Goal: Navigation & Orientation: Find specific page/section

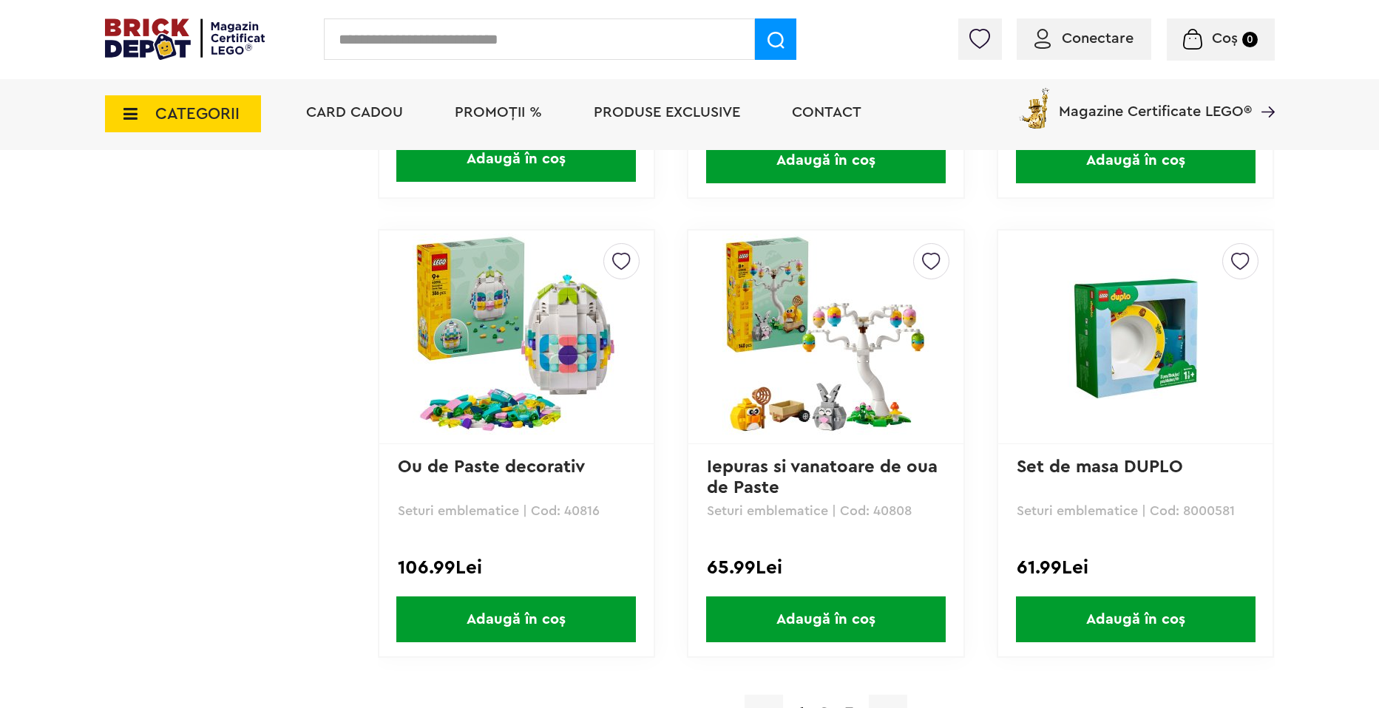
scroll to position [4140, 0]
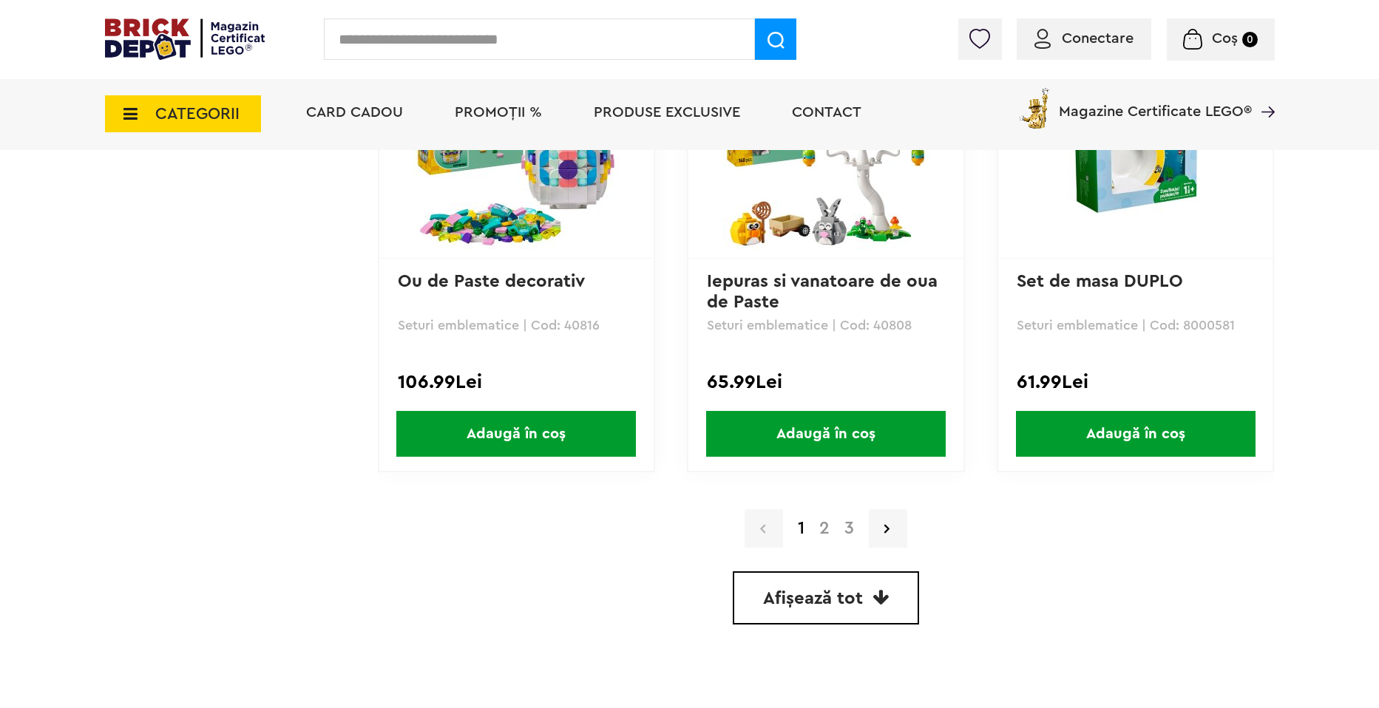
click at [821, 532] on link "2" at bounding box center [824, 529] width 25 height 18
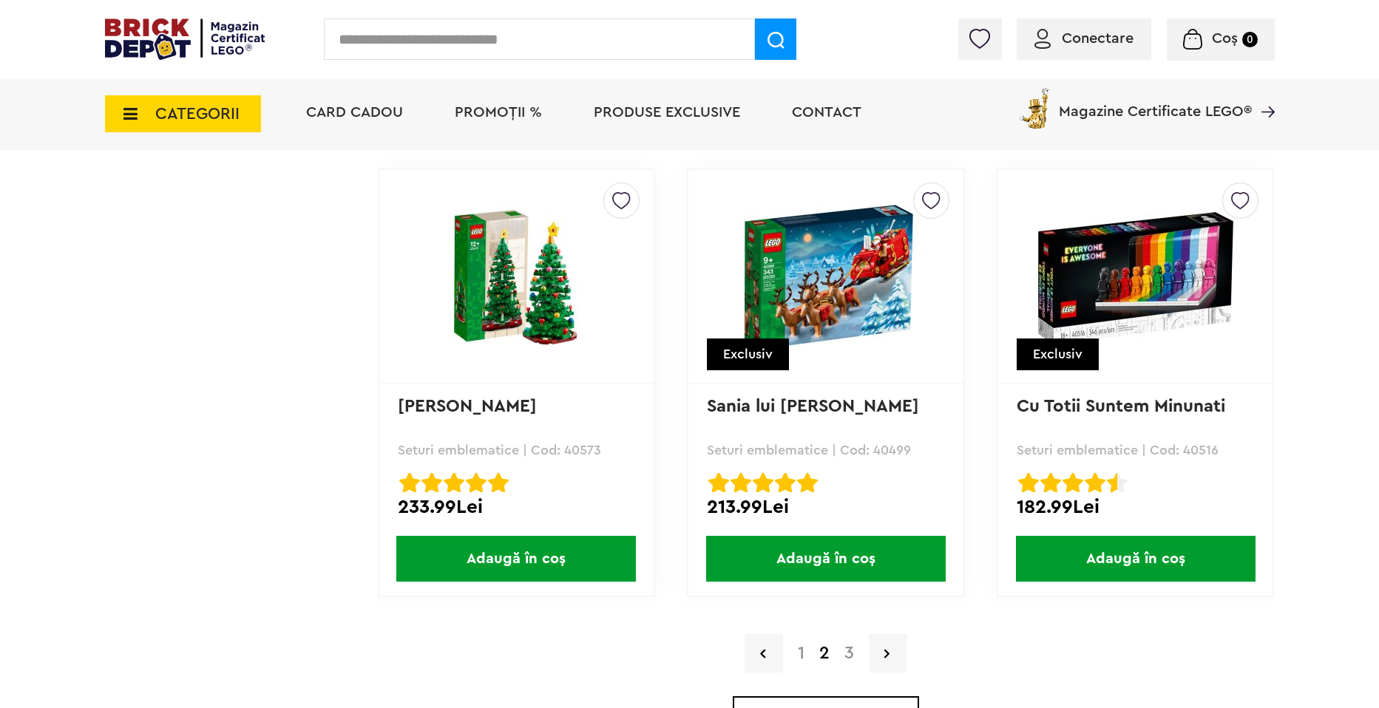
scroll to position [4311, 0]
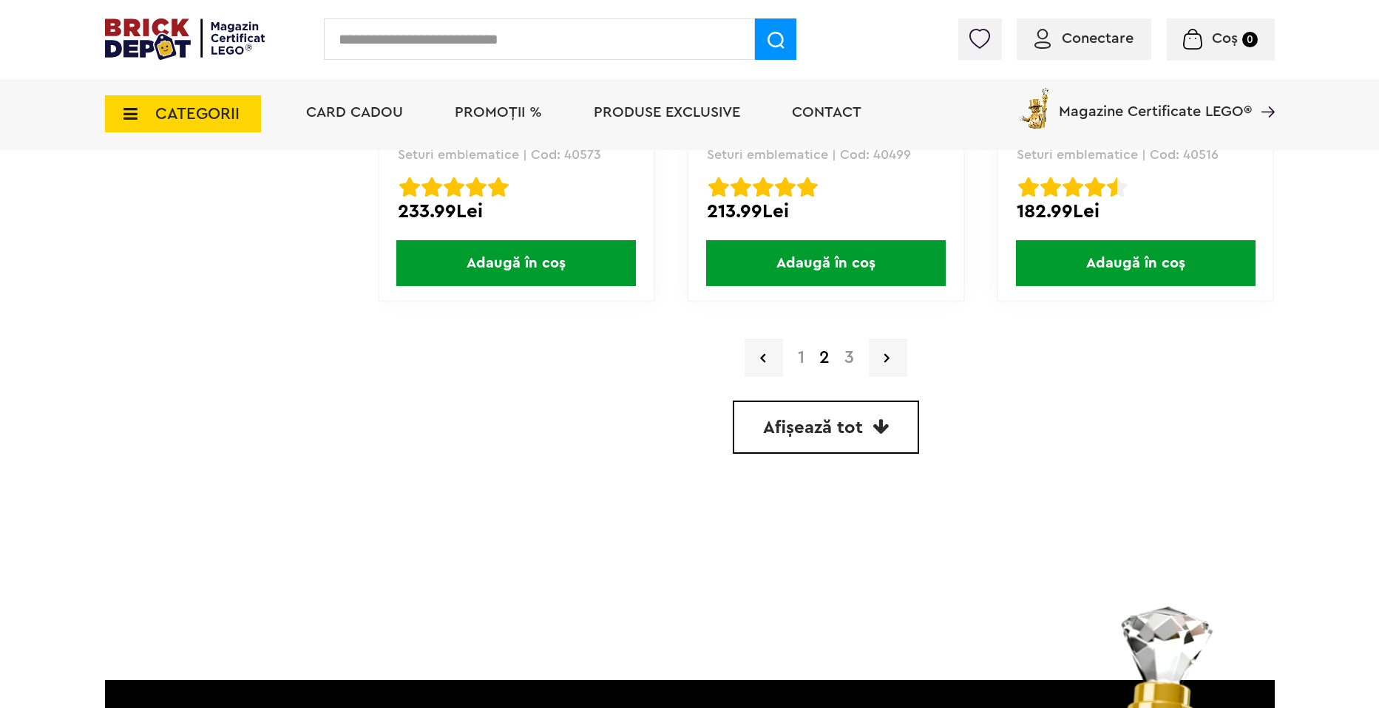
click at [849, 356] on link "3" at bounding box center [849, 358] width 24 height 18
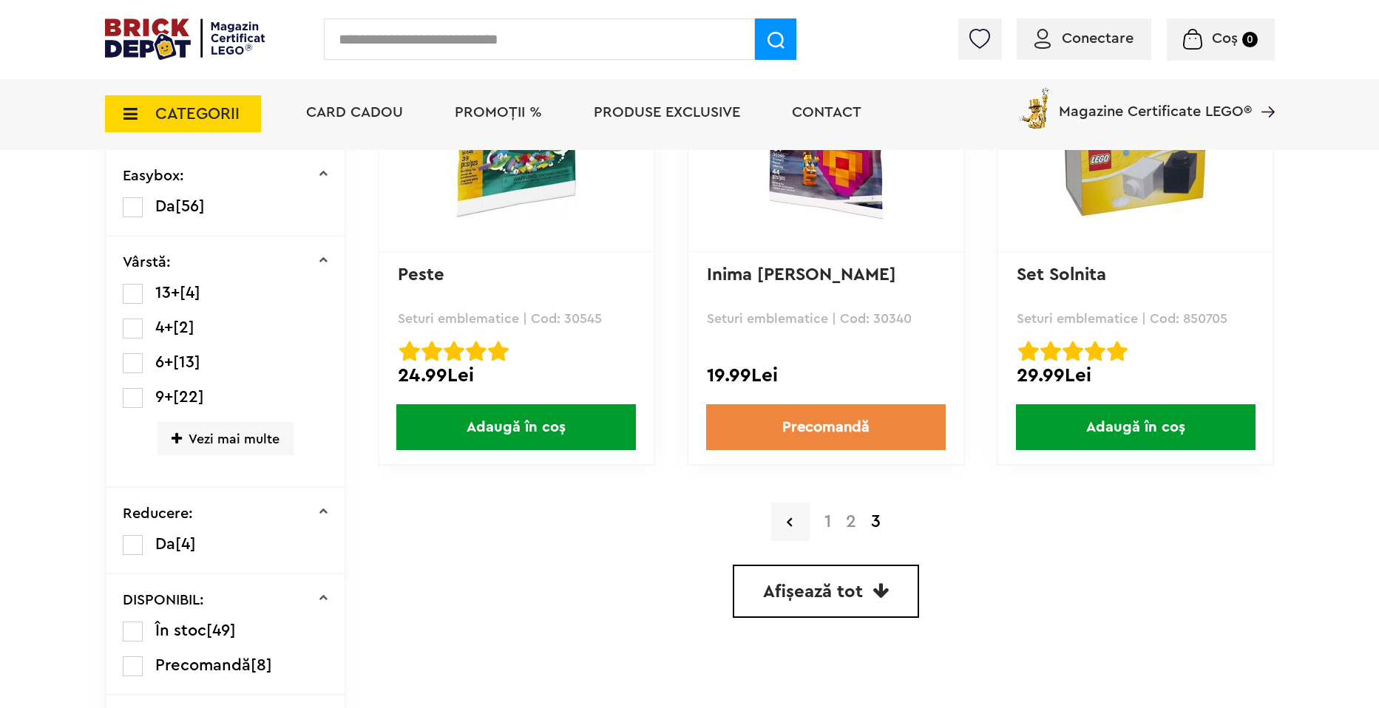
scroll to position [296, 0]
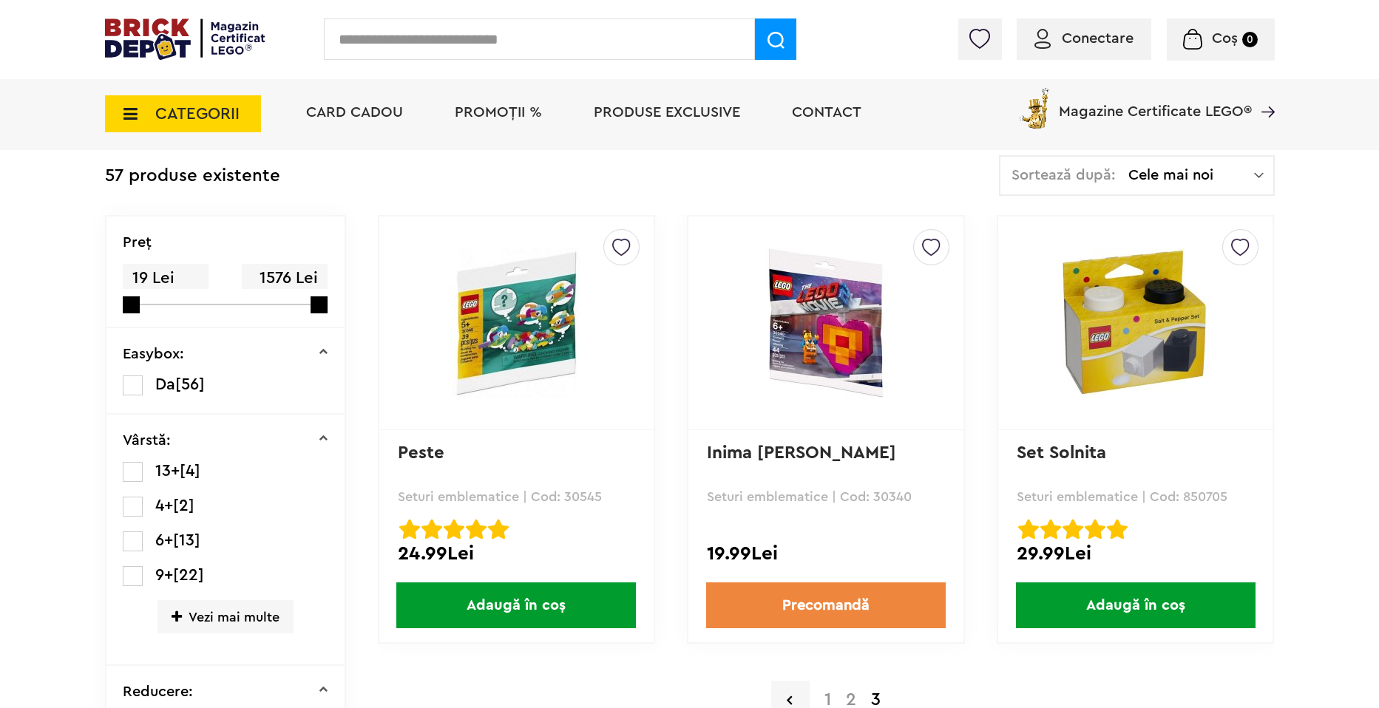
click at [169, 52] on img at bounding box center [185, 38] width 160 height 41
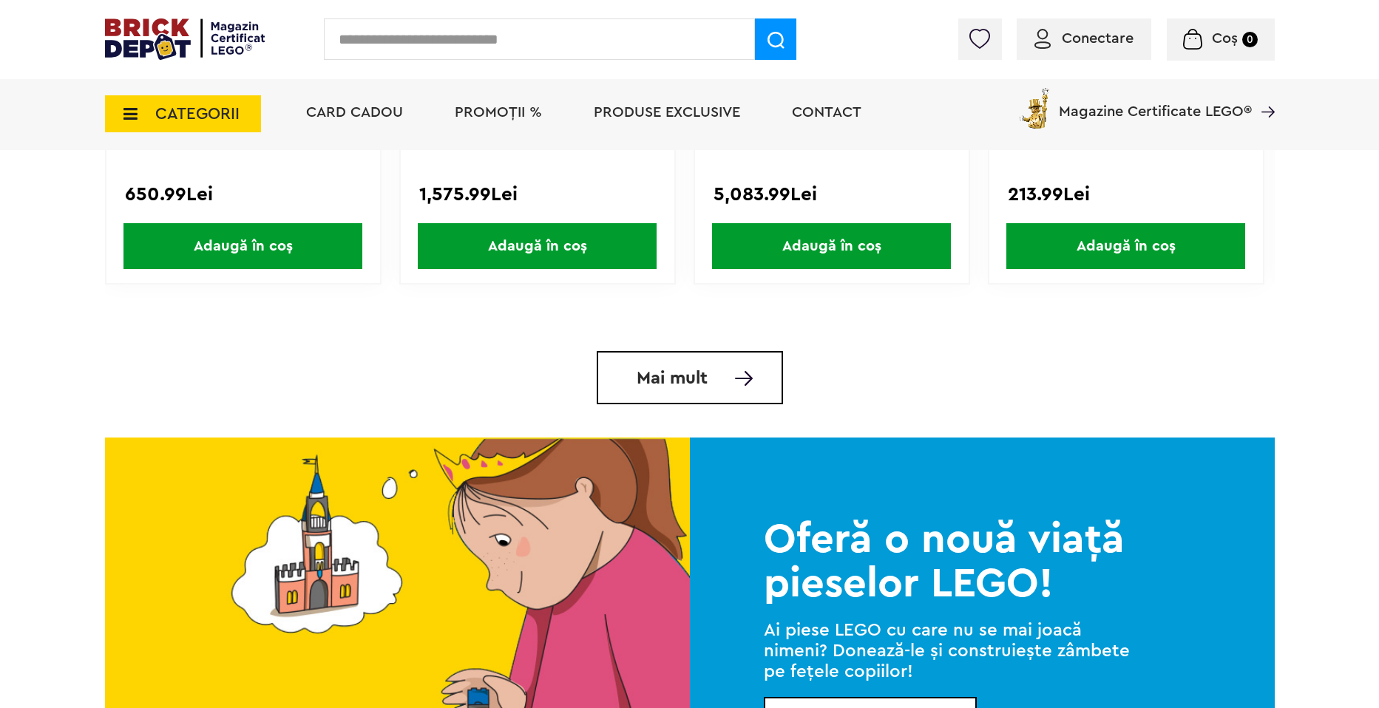
scroll to position [3253, 0]
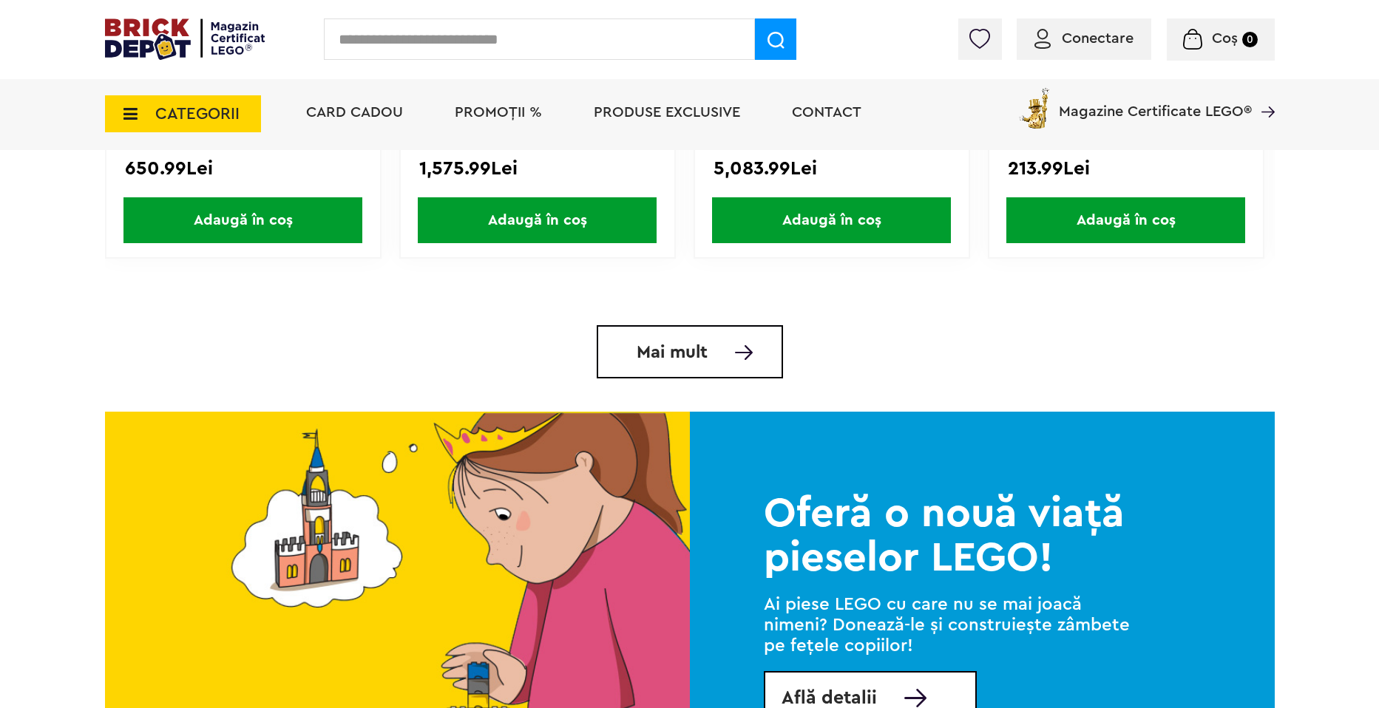
click at [473, 292] on div "Creează o listă nouă Exclusiv Expresul de sărbători Icons (Creator Expert) | Co…" at bounding box center [690, 61] width 1170 height 462
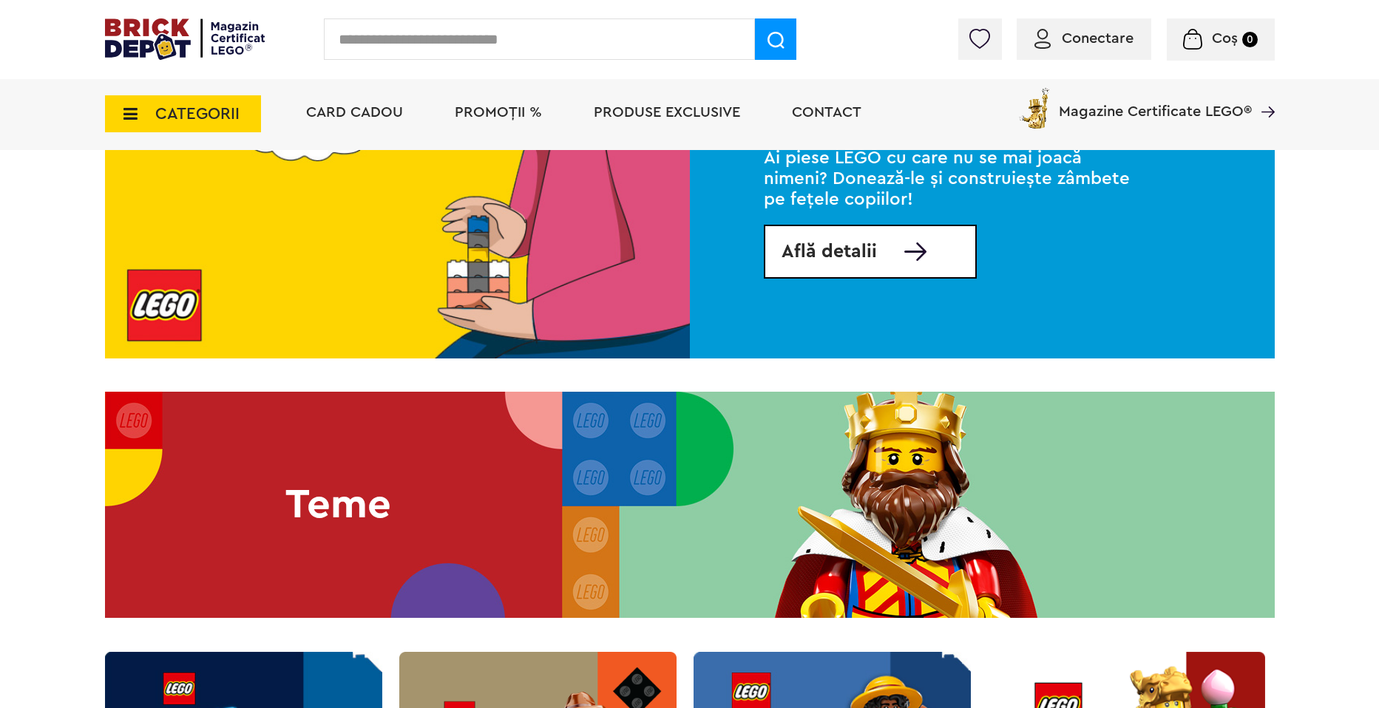
scroll to position [4140, 0]
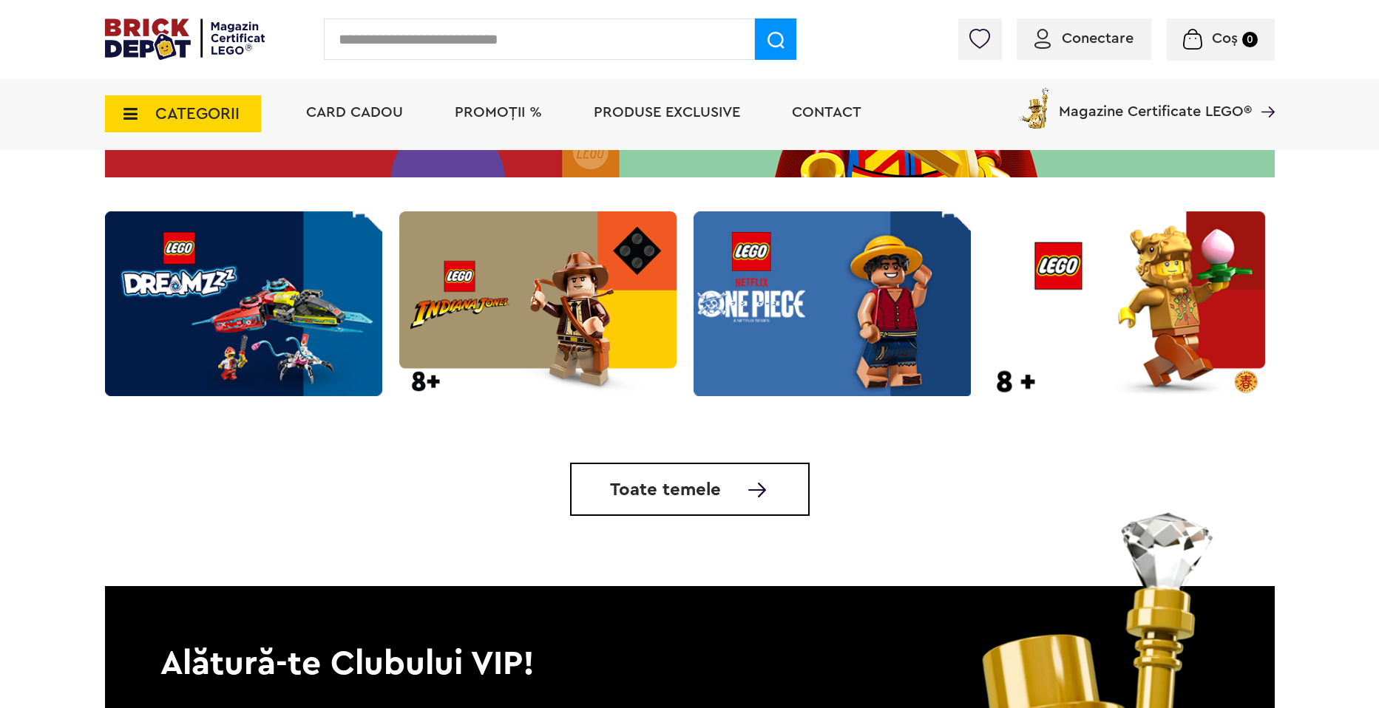
click at [919, 384] on img at bounding box center [831, 304] width 277 height 186
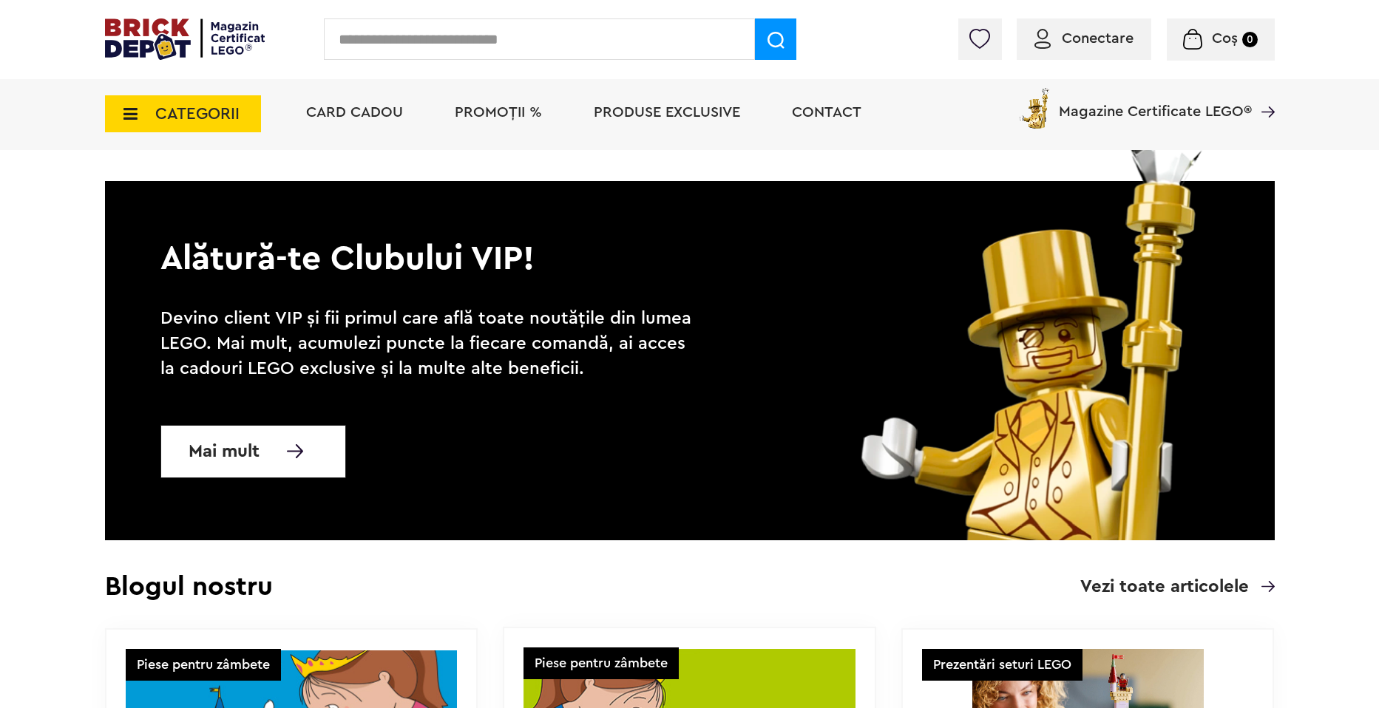
scroll to position [4658, 0]
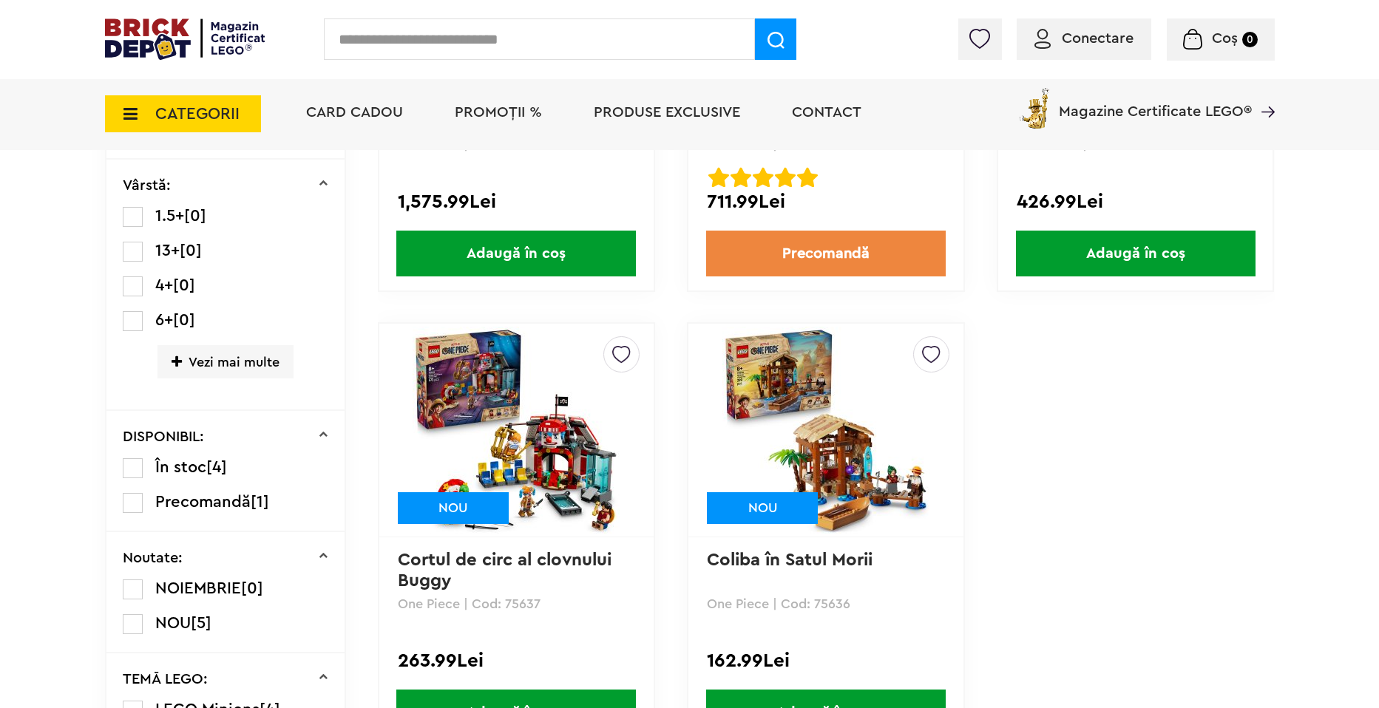
scroll to position [591, 0]
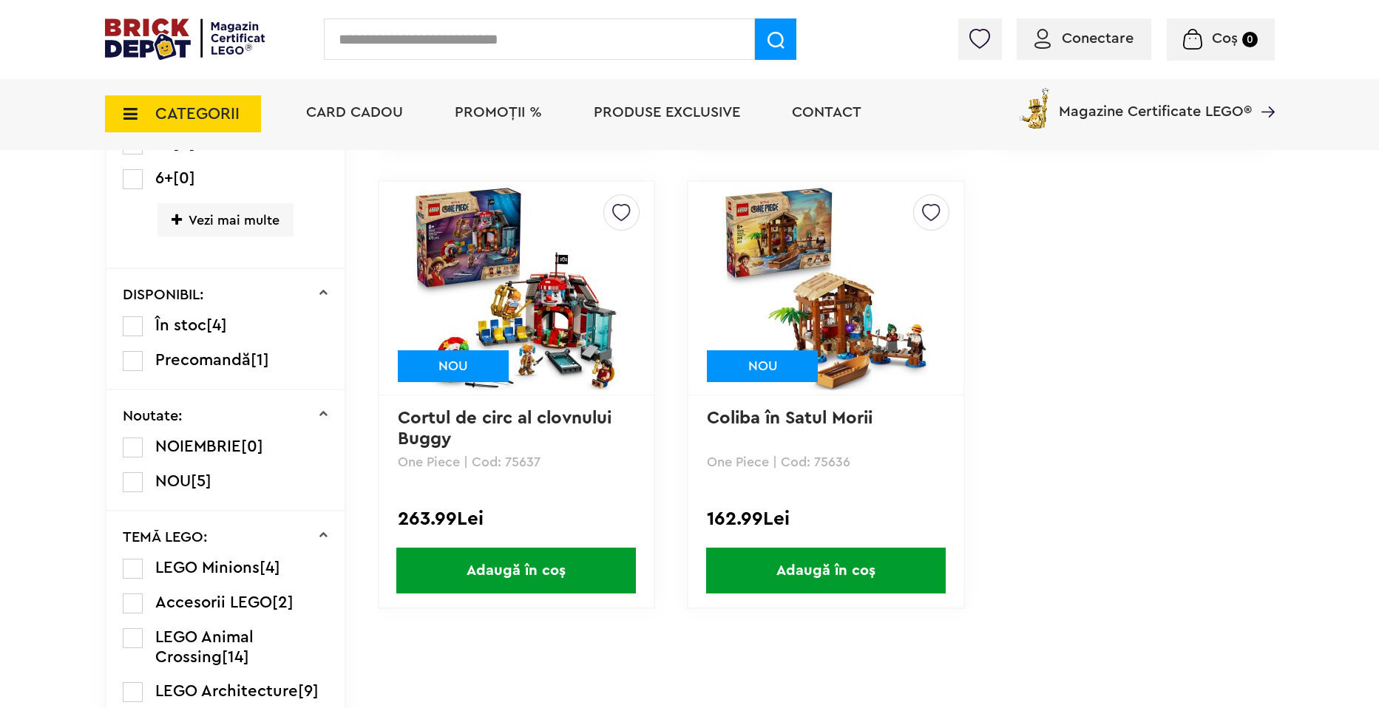
click at [105, 39] on img at bounding box center [185, 38] width 160 height 41
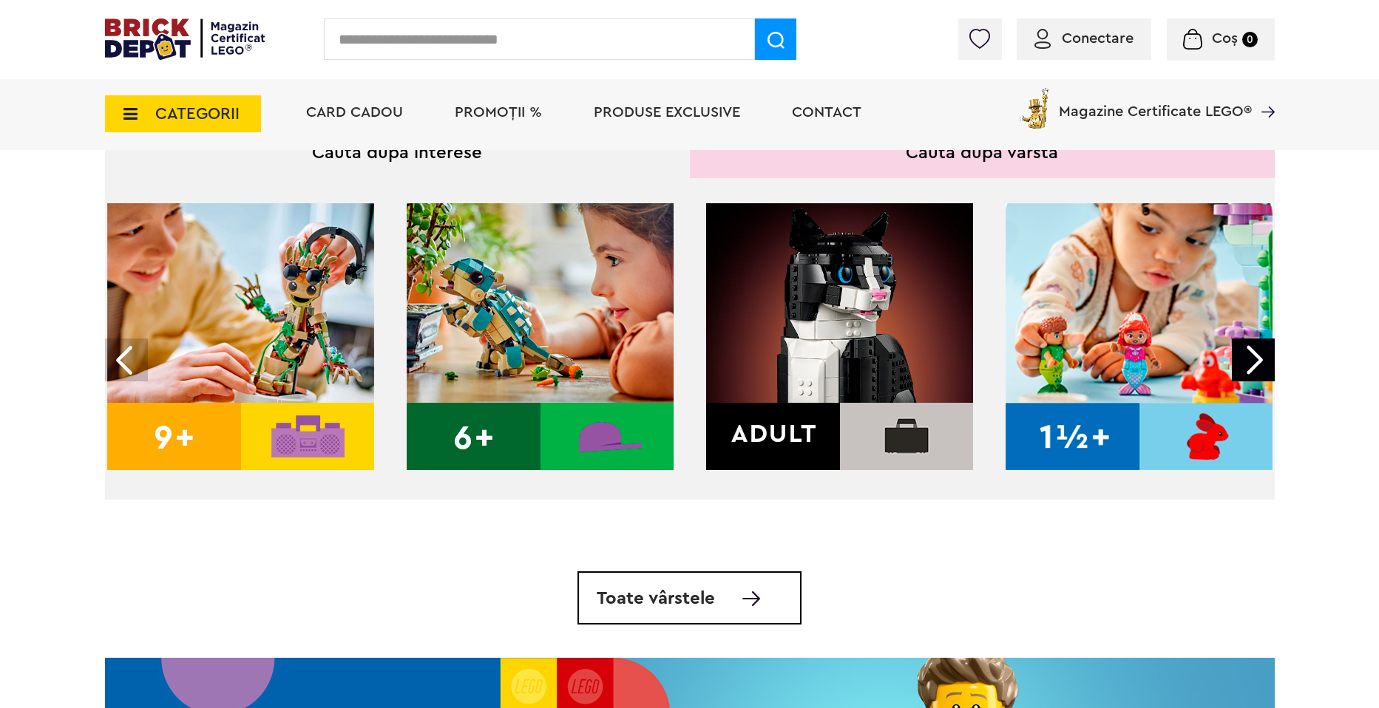
scroll to position [554, 0]
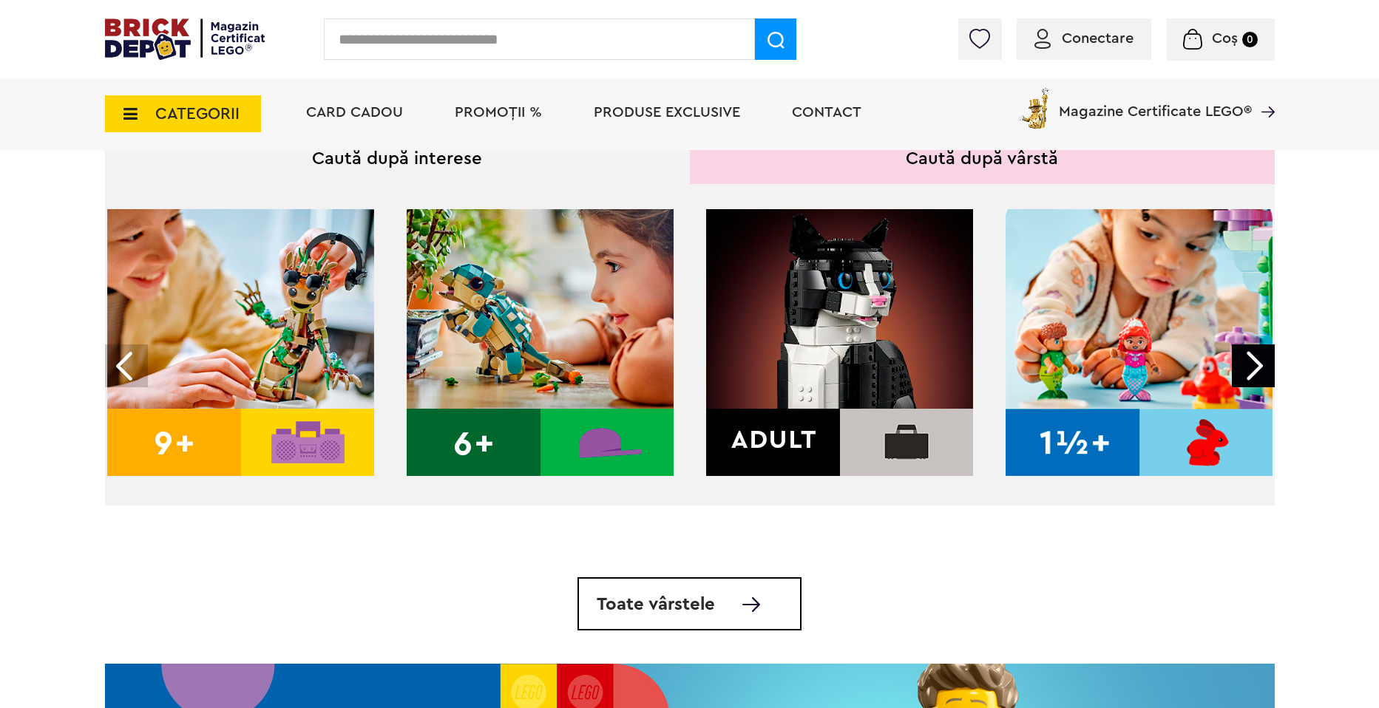
click at [817, 294] on img at bounding box center [839, 342] width 267 height 267
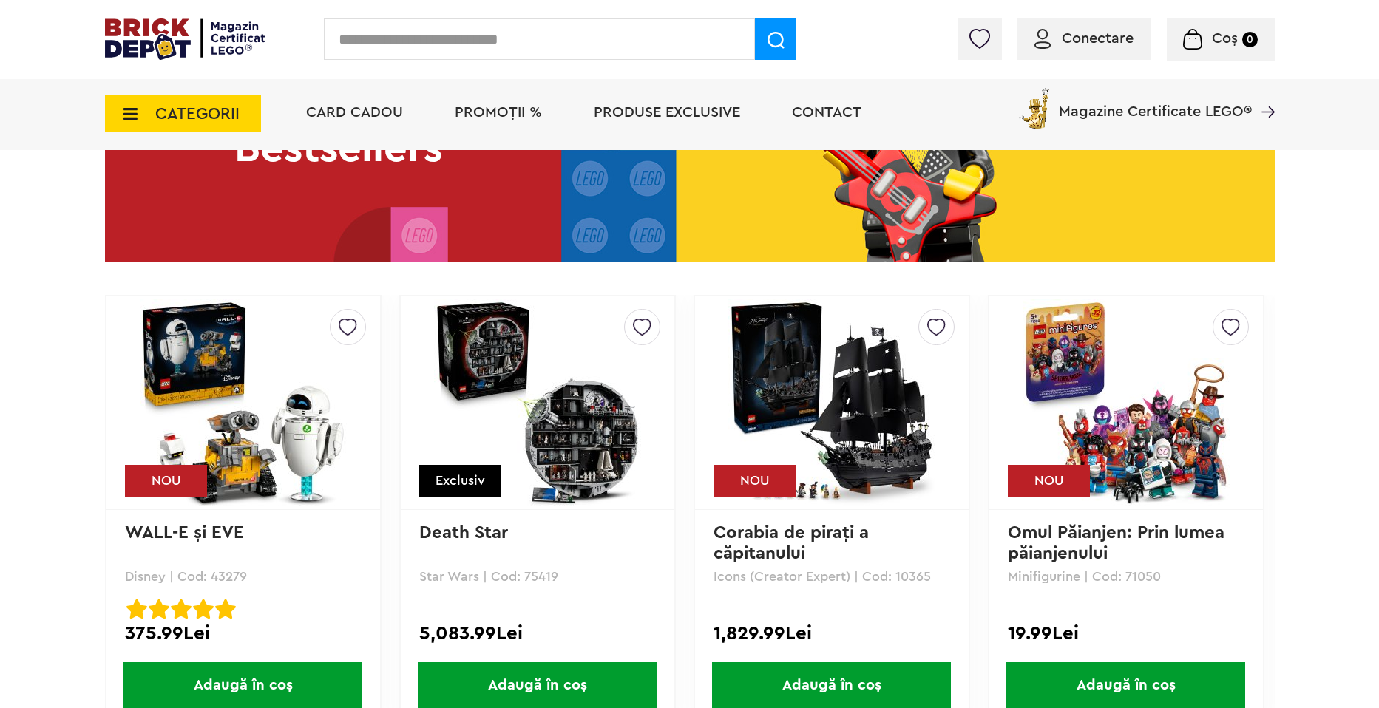
scroll to position [2329, 0]
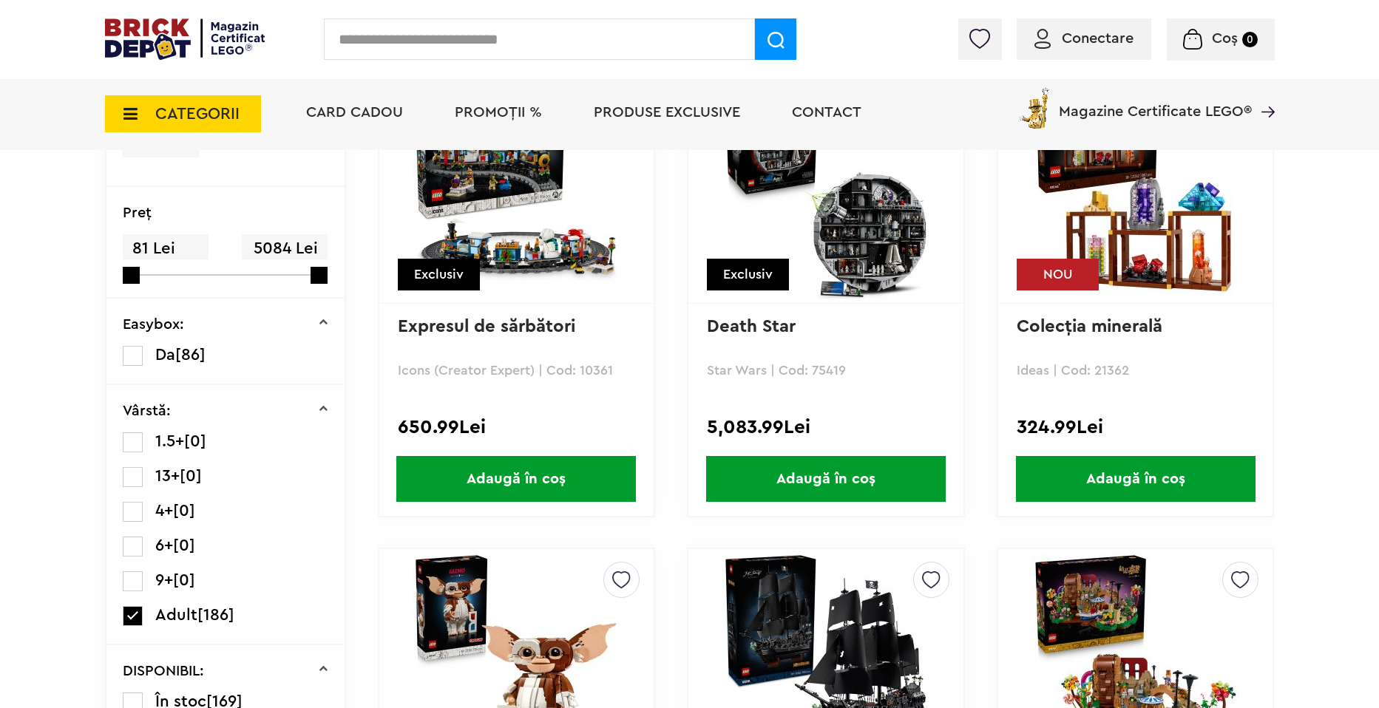
scroll to position [296, 0]
